Goal: Task Accomplishment & Management: Manage account settings

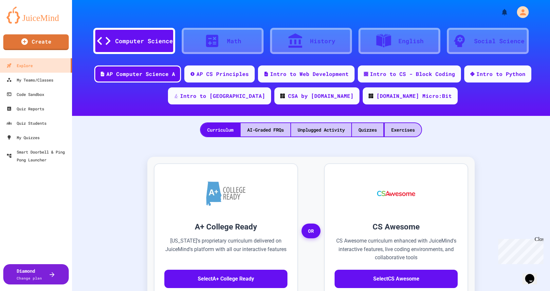
click at [538, 241] on div "Close" at bounding box center [538, 240] width 8 height 8
click at [34, 107] on div "Quiz Reports" at bounding box center [25, 109] width 39 height 8
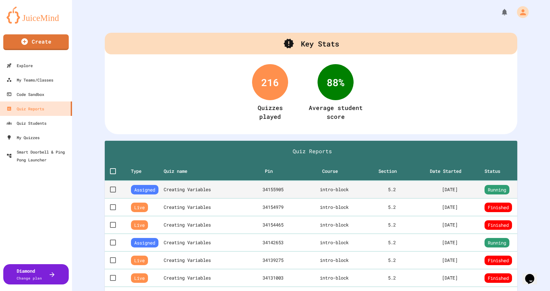
scroll to position [33, 0]
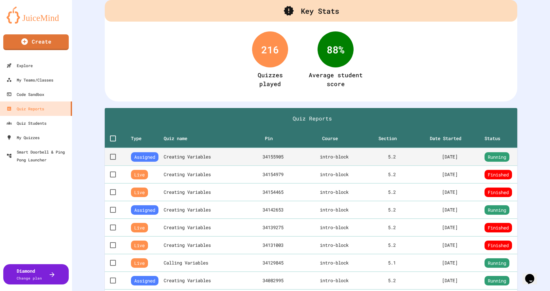
click at [194, 161] on th "Creating Variables" at bounding box center [205, 157] width 82 height 18
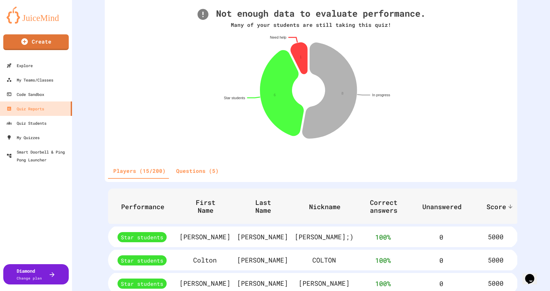
scroll to position [98, 0]
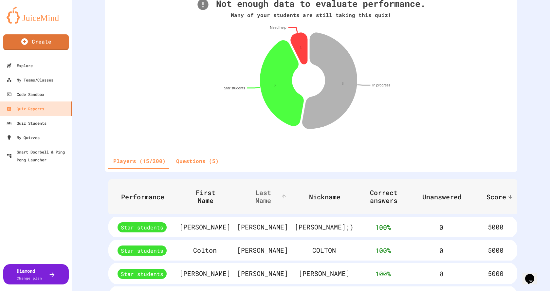
click at [254, 199] on span "Last Name" at bounding box center [267, 196] width 41 height 16
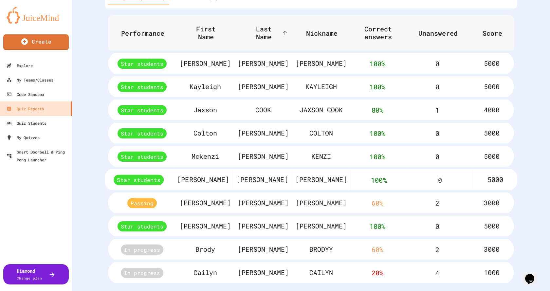
scroll to position [288, 0]
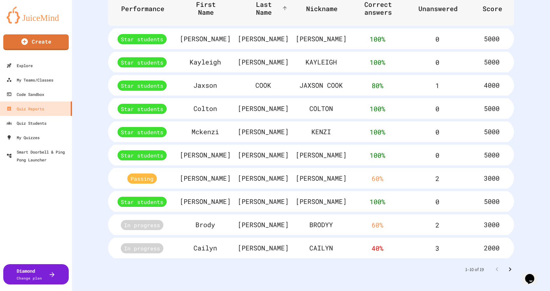
click at [509, 267] on icon "Go to next page" at bounding box center [510, 269] width 2 height 4
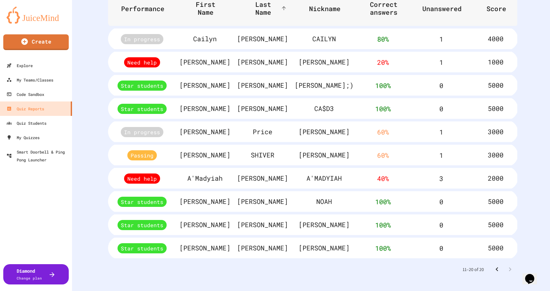
click at [495, 267] on icon "Go to previous page" at bounding box center [496, 269] width 2 height 4
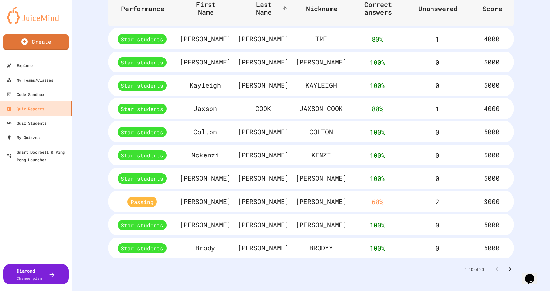
click at [506, 266] on icon "Go to next page" at bounding box center [510, 269] width 8 height 8
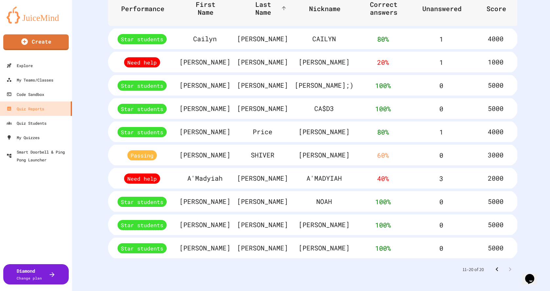
click at [493, 266] on icon "Go to previous page" at bounding box center [497, 269] width 8 height 8
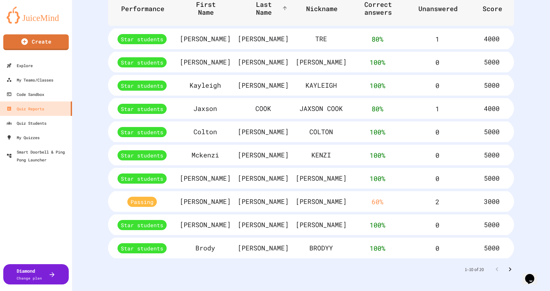
click at [506, 265] on icon "Go to next page" at bounding box center [510, 269] width 8 height 8
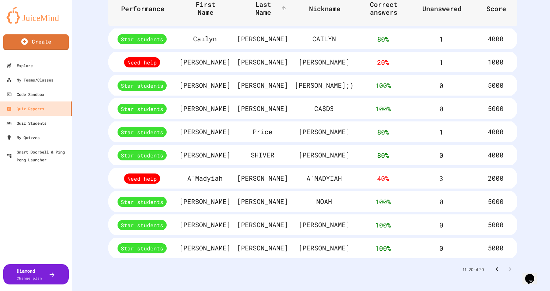
click at [493, 265] on icon "Go to previous page" at bounding box center [497, 269] width 8 height 8
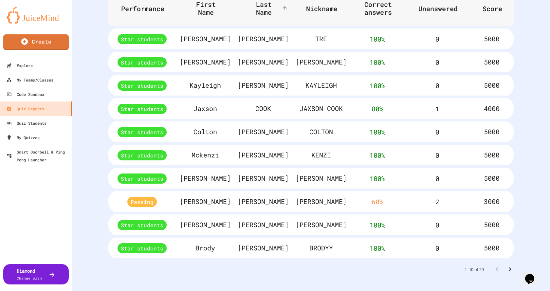
click at [509, 267] on icon "Go to next page" at bounding box center [510, 269] width 2 height 4
